Goal: Task Accomplishment & Management: Use online tool/utility

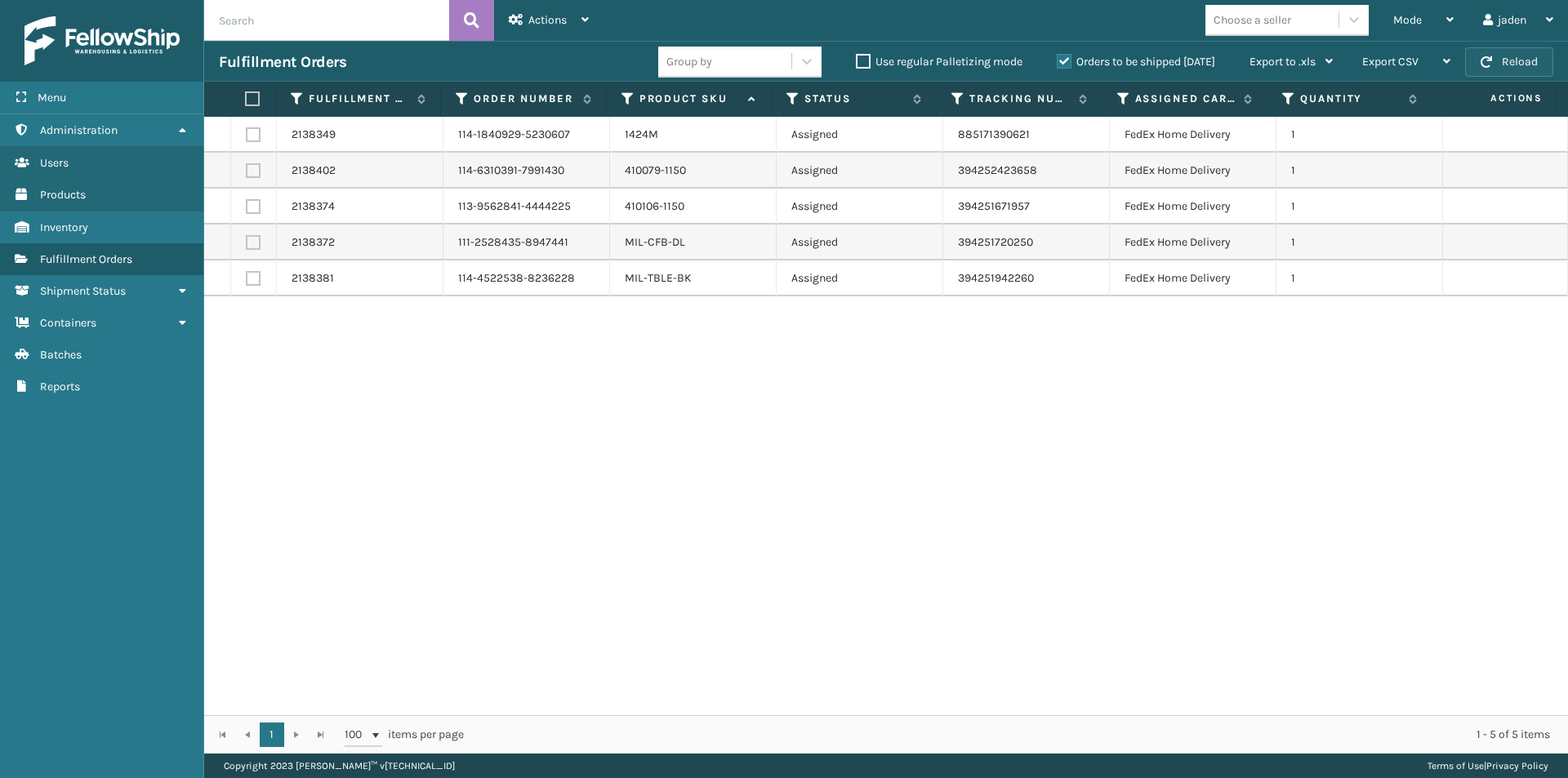
click at [1509, 56] on button "Reload" at bounding box center [1509, 62] width 88 height 29
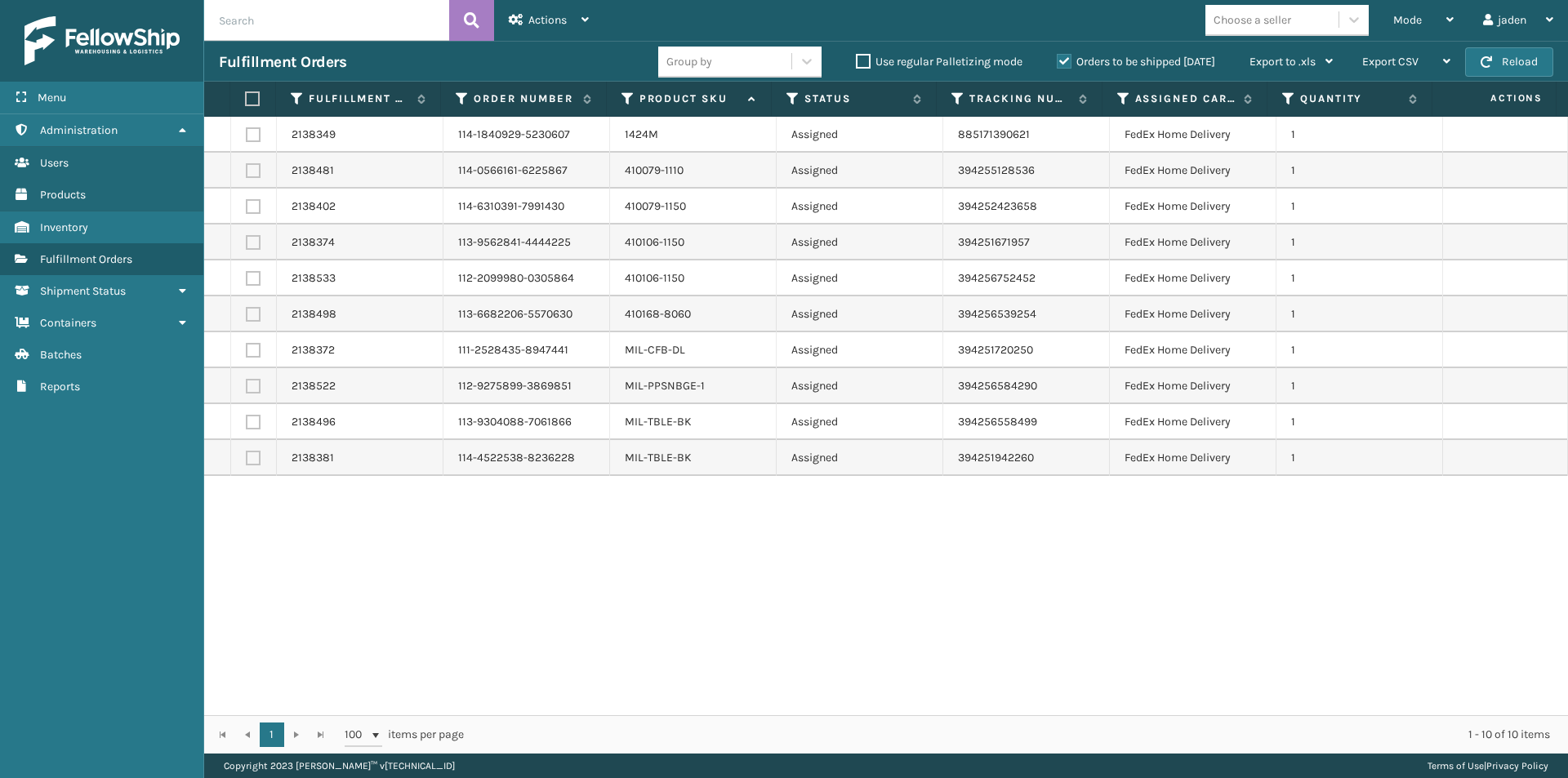
drag, startPoint x: 1011, startPoint y: 594, endPoint x: 941, endPoint y: 606, distance: 71.0
drag, startPoint x: 941, startPoint y: 606, endPoint x: 675, endPoint y: 626, distance: 266.8
click at [675, 626] on div "2138349 114-1840929-5230607 1424M Assigned 885171390621 FedEx Home Delivery 1 2…" at bounding box center [886, 416] width 1364 height 598
drag, startPoint x: 948, startPoint y: 567, endPoint x: 883, endPoint y: 572, distance: 65.2
drag, startPoint x: 883, startPoint y: 572, endPoint x: 729, endPoint y: 594, distance: 155.6
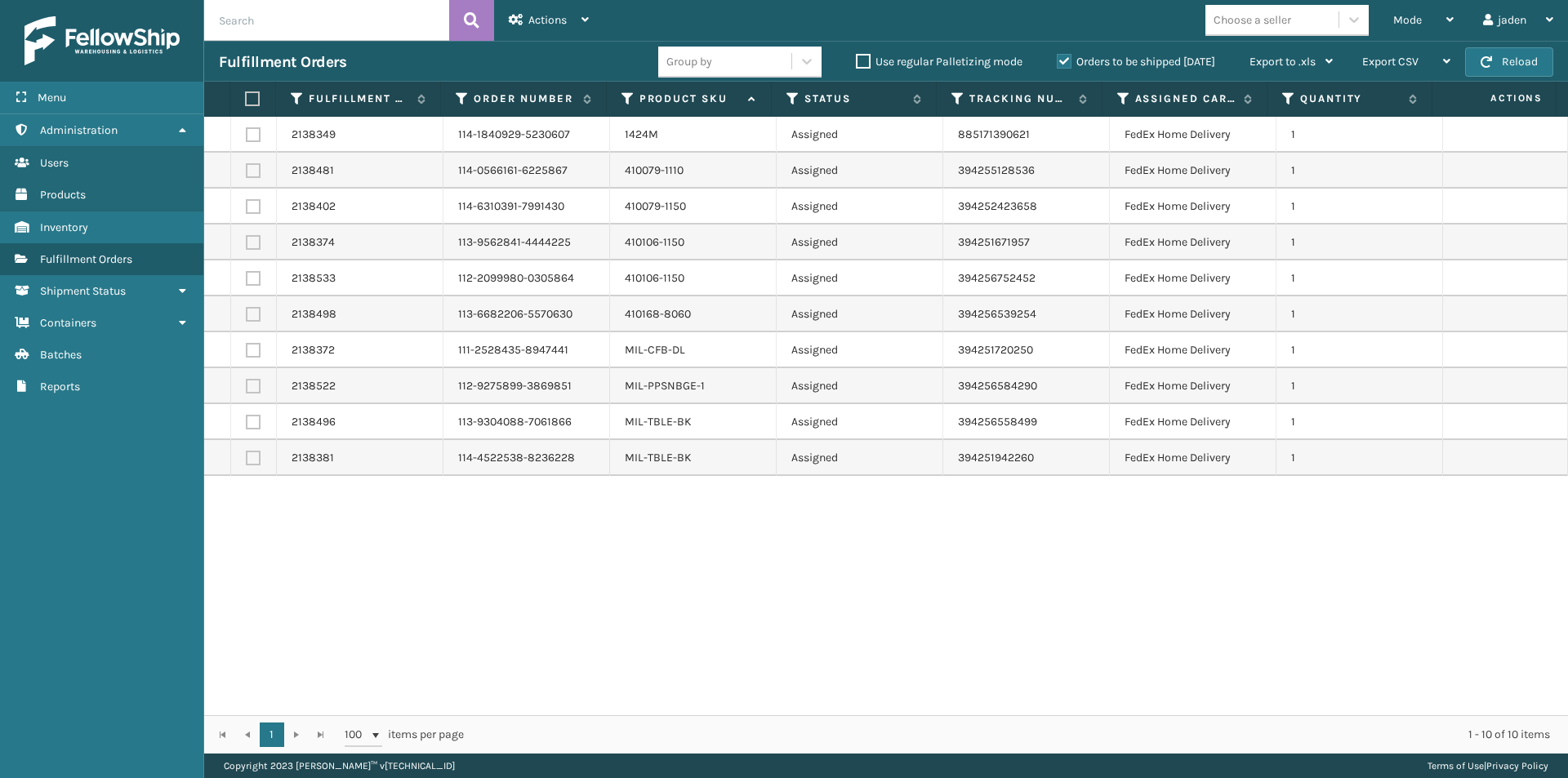
click at [729, 594] on div "2138349 114-1840929-5230607 1424M Assigned 885171390621 FedEx Home Delivery 1 2…" at bounding box center [886, 416] width 1364 height 598
click at [1430, 15] on div "Mode" at bounding box center [1423, 21] width 61 height 41
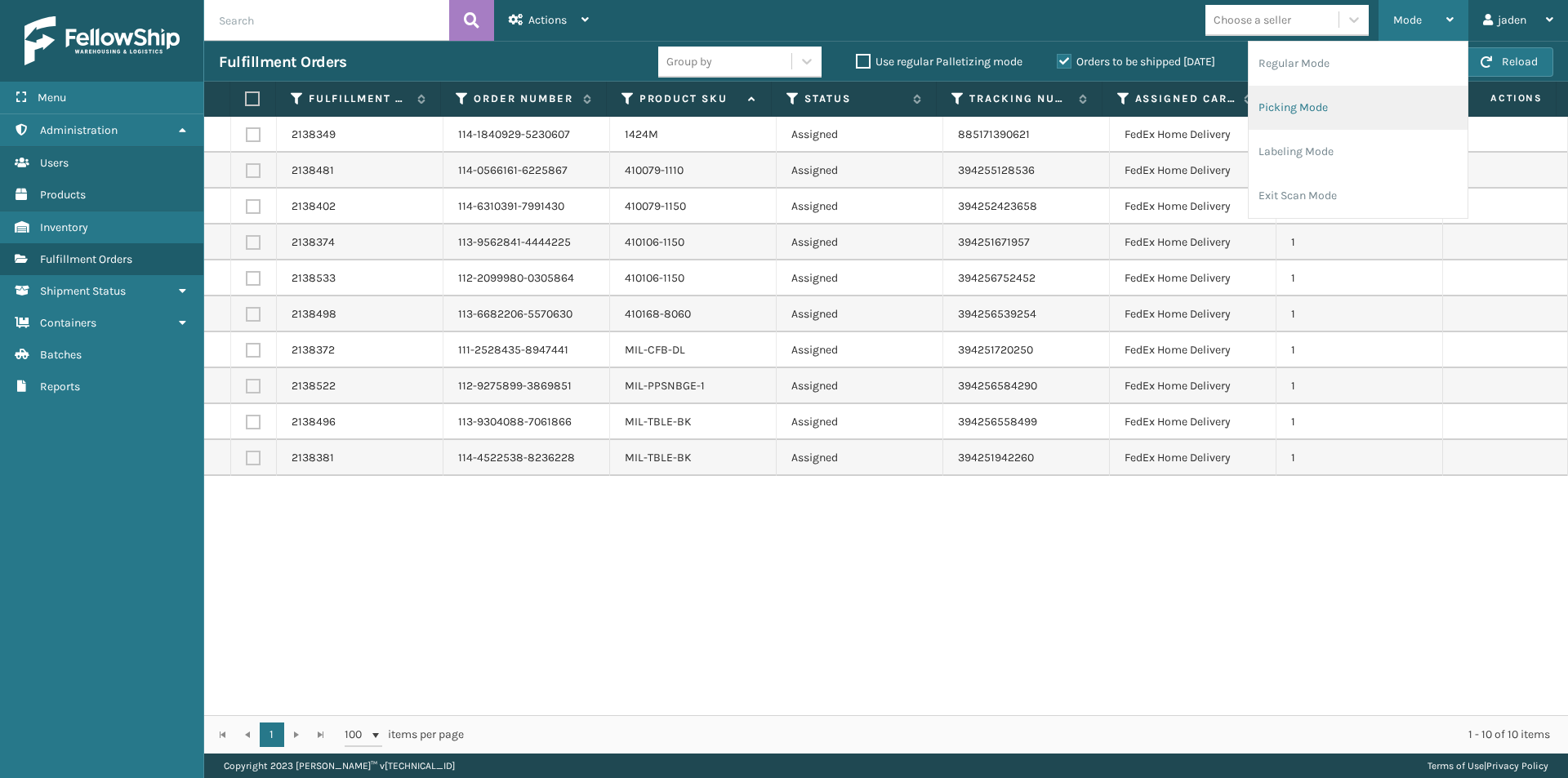
click at [1372, 118] on li "Picking Mode" at bounding box center [1358, 108] width 219 height 44
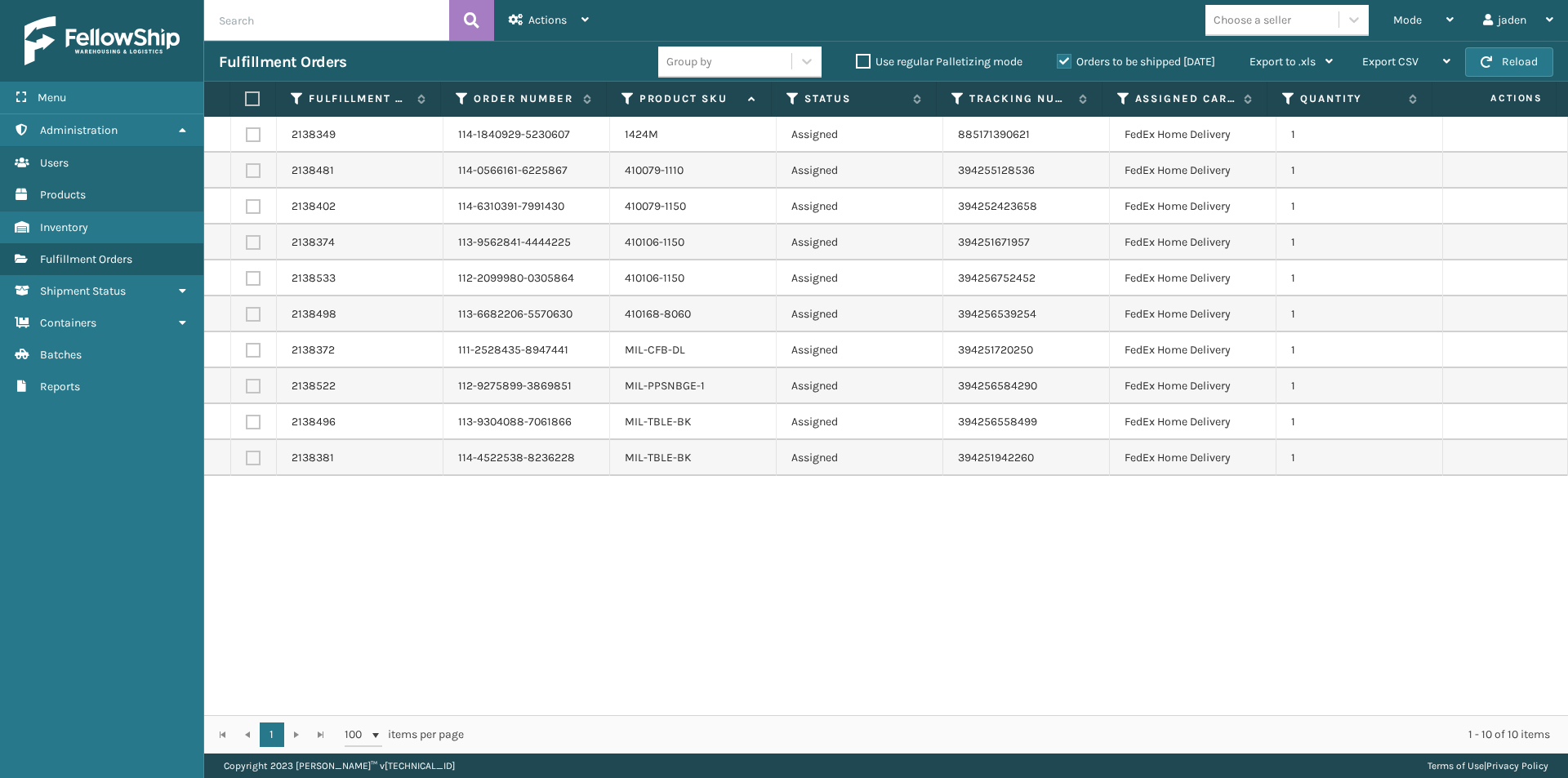
drag, startPoint x: 1064, startPoint y: 590, endPoint x: 1018, endPoint y: 602, distance: 47.5
drag, startPoint x: 1018, startPoint y: 602, endPoint x: 747, endPoint y: 651, distance: 275.4
click at [747, 651] on div "2138349 114-1840929-5230607 1424M Assigned 885171390621 FedEx Home Delivery 1 2…" at bounding box center [886, 416] width 1364 height 598
click at [1408, 17] on span "Mode" at bounding box center [1407, 20] width 29 height 14
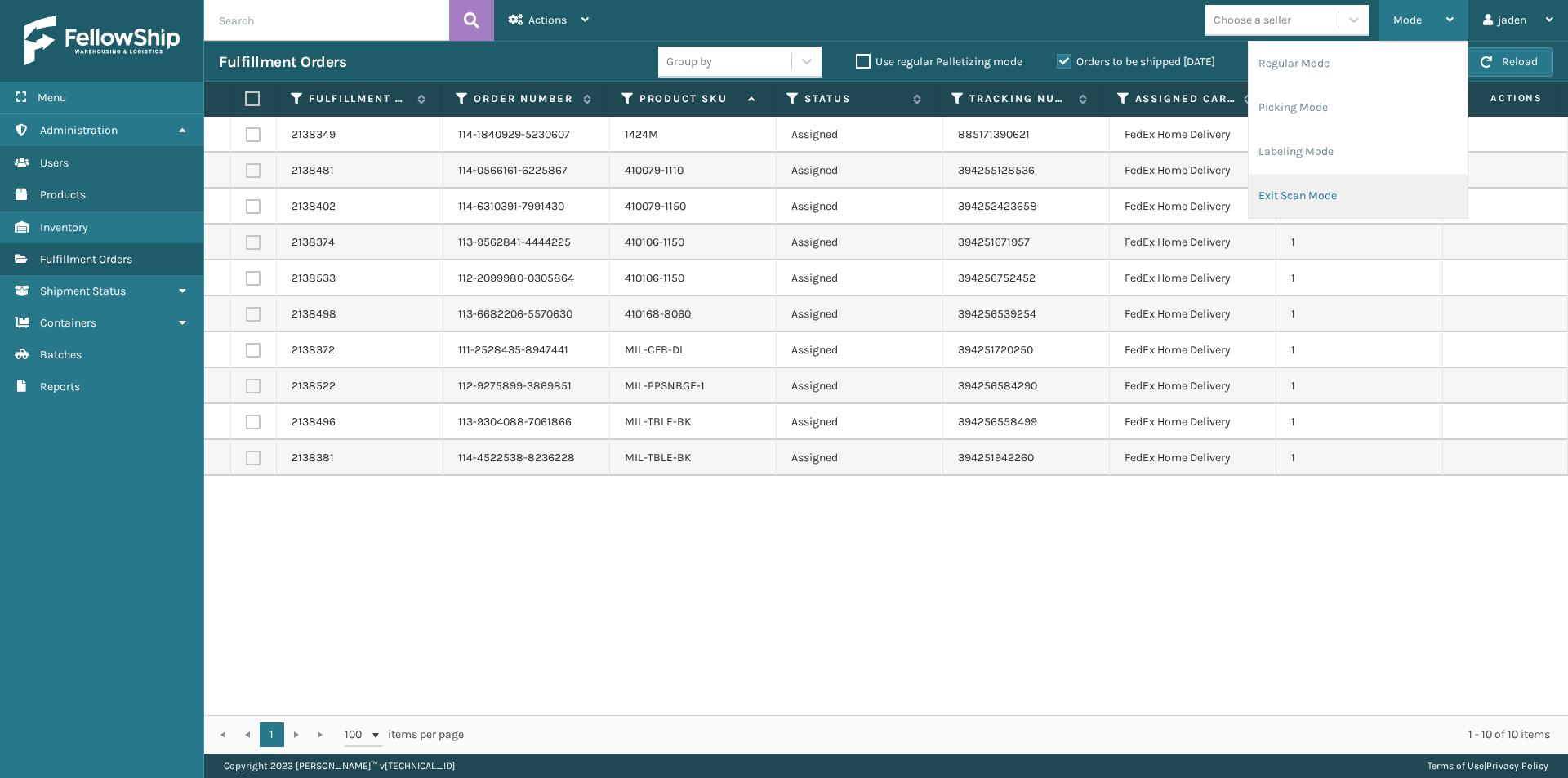
click at [1358, 204] on li "Exit Scan Mode" at bounding box center [1358, 195] width 219 height 44
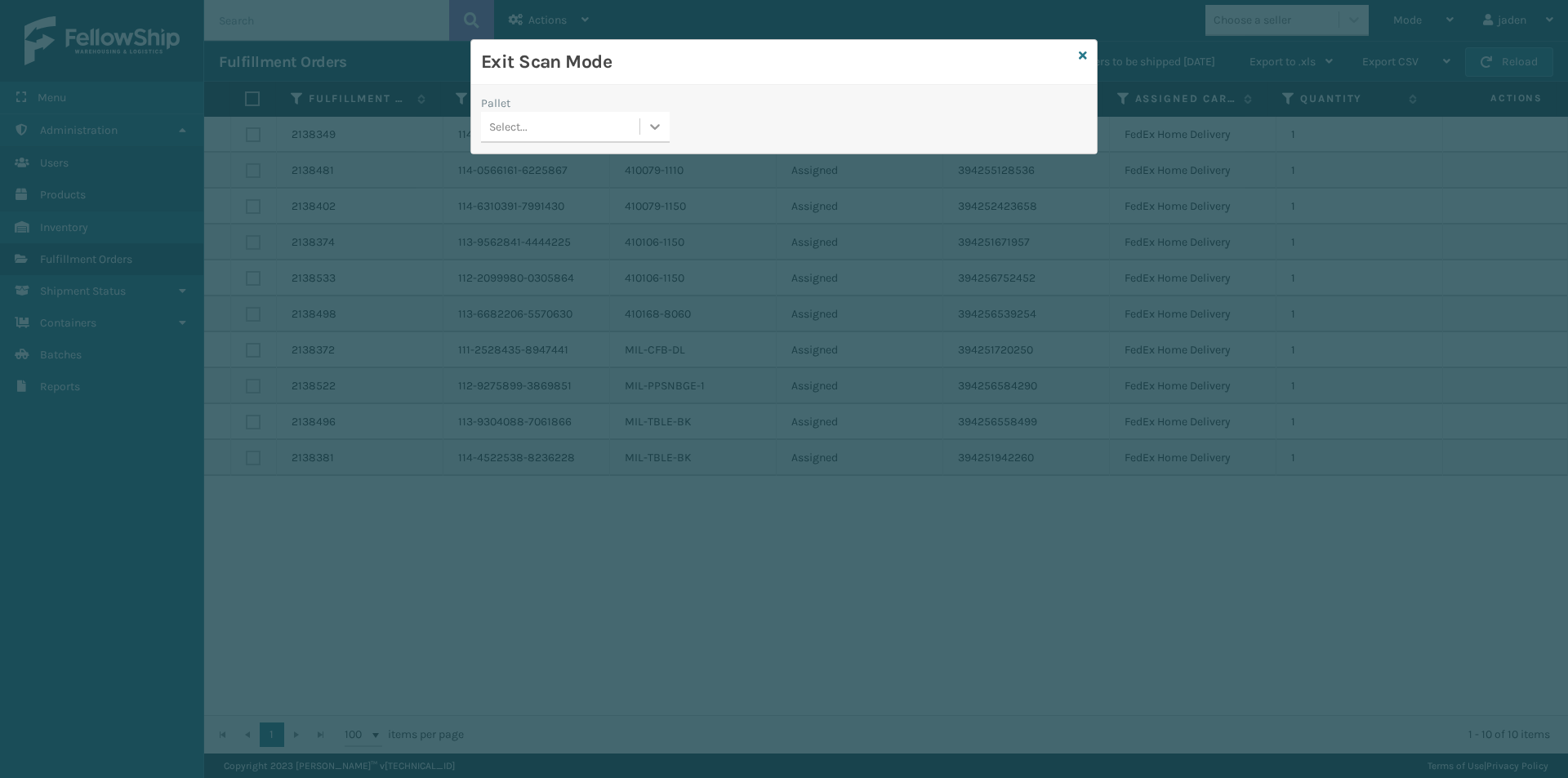
click at [659, 125] on icon at bounding box center [656, 127] width 9 height 6
click at [540, 169] on div "USPSG-EGDZ52EDI8" at bounding box center [575, 167] width 189 height 30
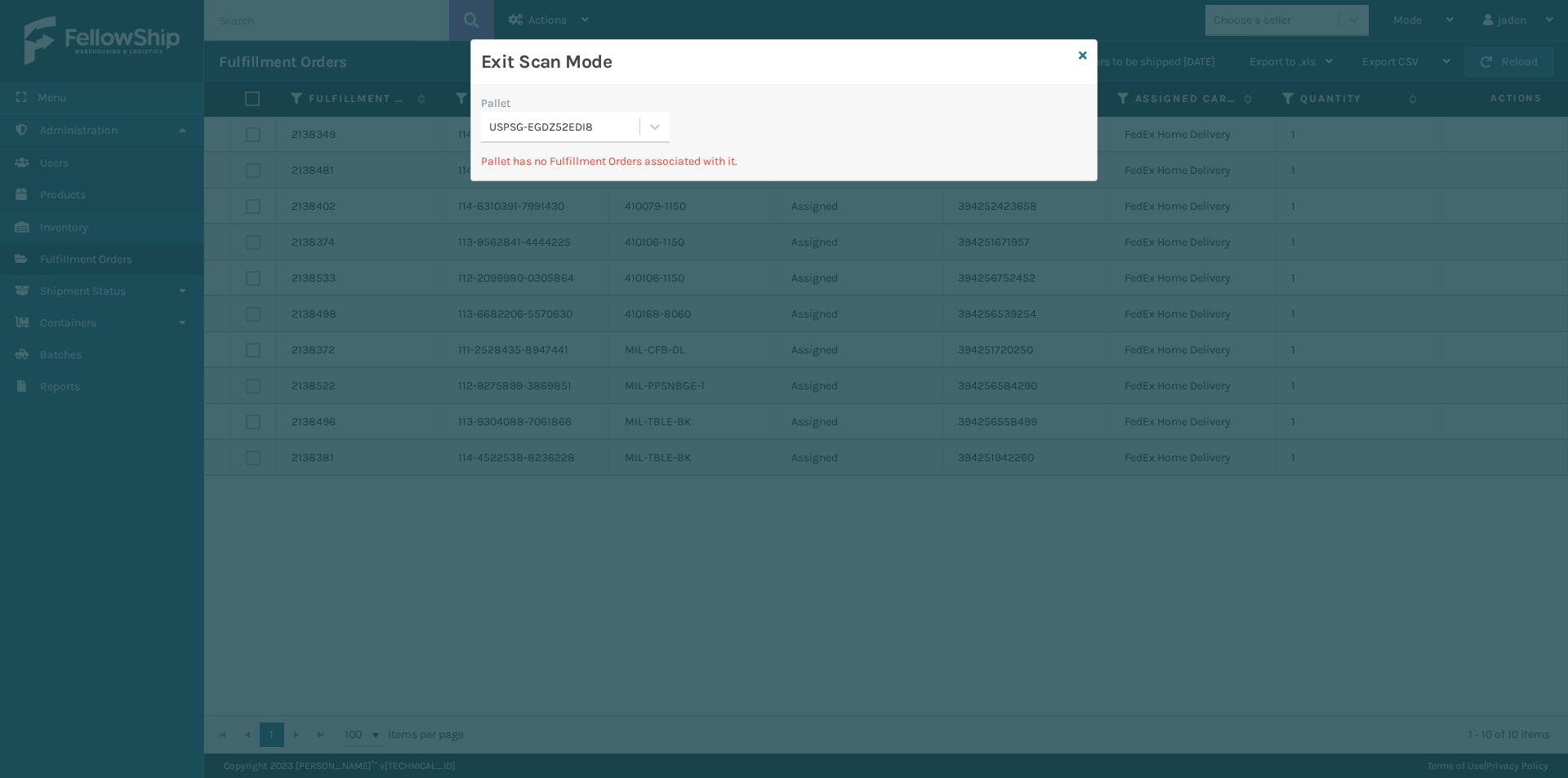
drag, startPoint x: 842, startPoint y: 84, endPoint x: 755, endPoint y: 60, distance: 90.2
click at [681, 60] on h3 "Exit Scan Mode" at bounding box center [777, 62] width 591 height 24
click at [1092, 54] on div "Exit Scan Mode" at bounding box center [784, 63] width 626 height 45
click at [1085, 52] on icon at bounding box center [1082, 55] width 8 height 11
